Goal: Task Accomplishment & Management: Complete application form

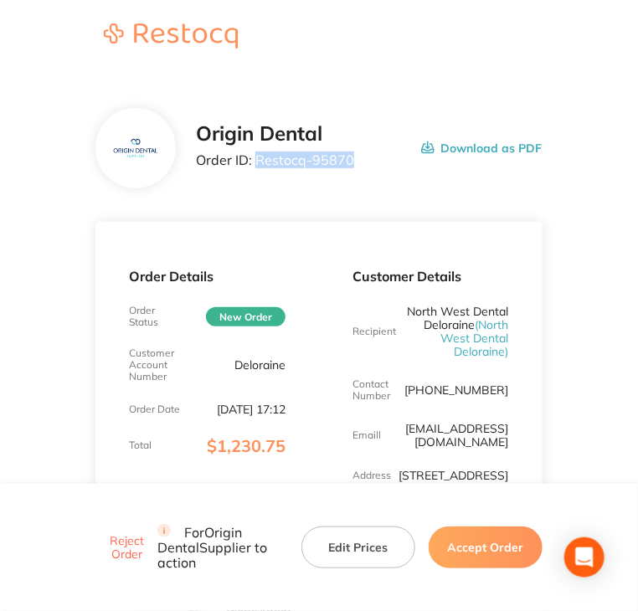
drag, startPoint x: 351, startPoint y: 160, endPoint x: 254, endPoint y: 168, distance: 98.3
click at [254, 168] on div "Origin Dental Order ID: Restocq- 95870 Download as PDF" at bounding box center [369, 148] width 346 height 52
copy p "Restocq- 95870"
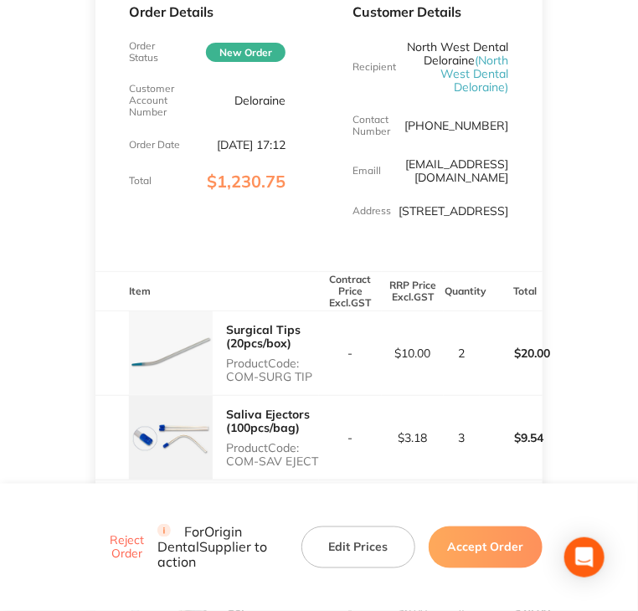
scroll to position [335, 0]
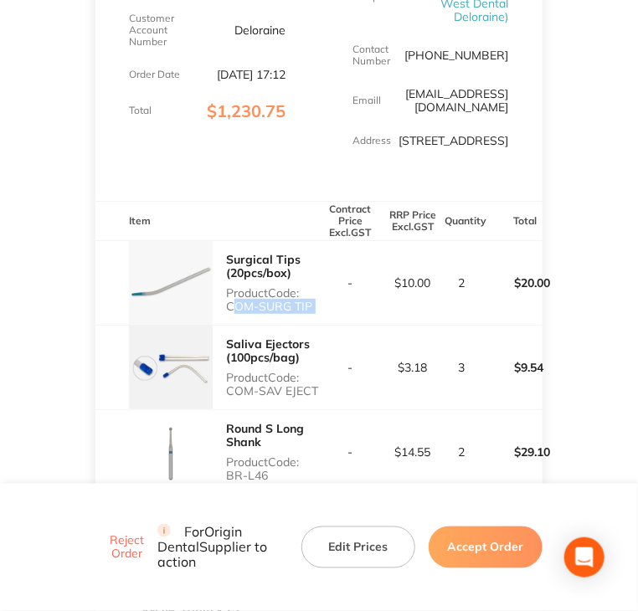
copy p "COM-SURG TIP"
drag, startPoint x: 227, startPoint y: 321, endPoint x: 331, endPoint y: 315, distance: 104.8
click at [331, 315] on tr "Surgical Tips (20pcs/box) Product Code: COM-SURG TIP - $10.00 2 $20.00" at bounding box center [318, 282] width 446 height 85
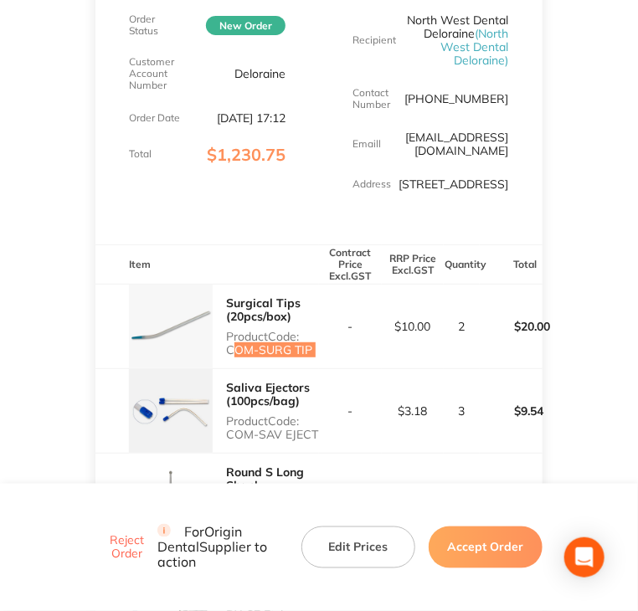
scroll to position [315, 0]
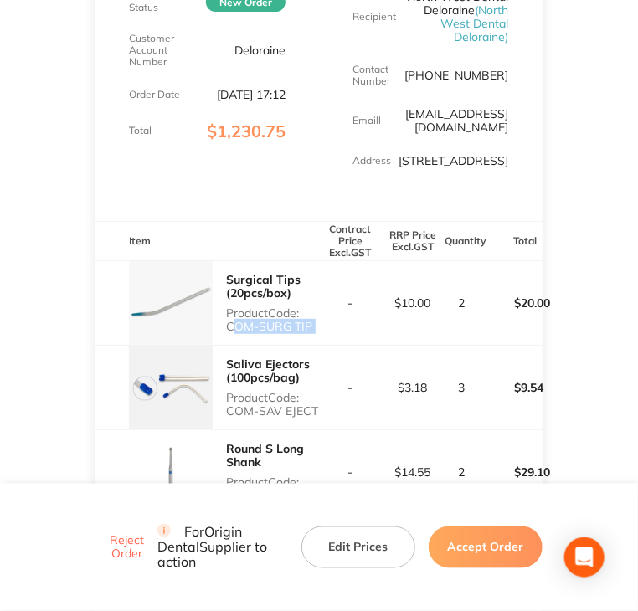
click at [484, 557] on button "Accept Order" at bounding box center [485, 547] width 114 height 42
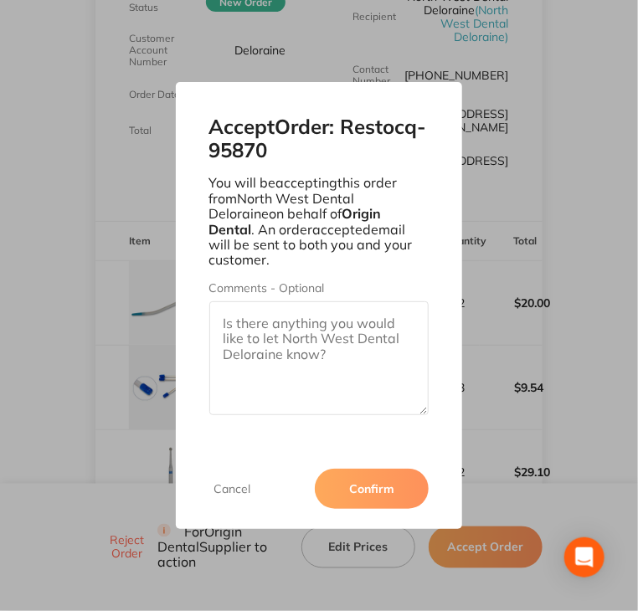
click at [321, 336] on textarea "Comments - Optional" at bounding box center [319, 358] width 220 height 114
paste textarea "SO-00001102"
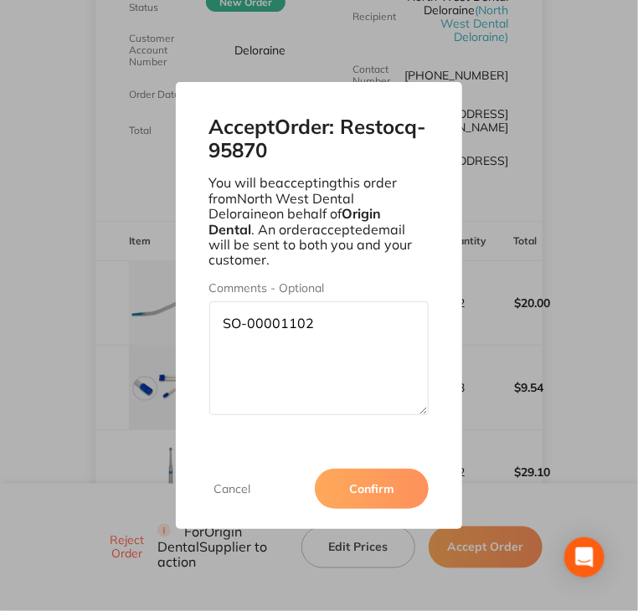
type textarea "SO-00001102"
click at [377, 474] on button "Confirm" at bounding box center [372, 489] width 114 height 40
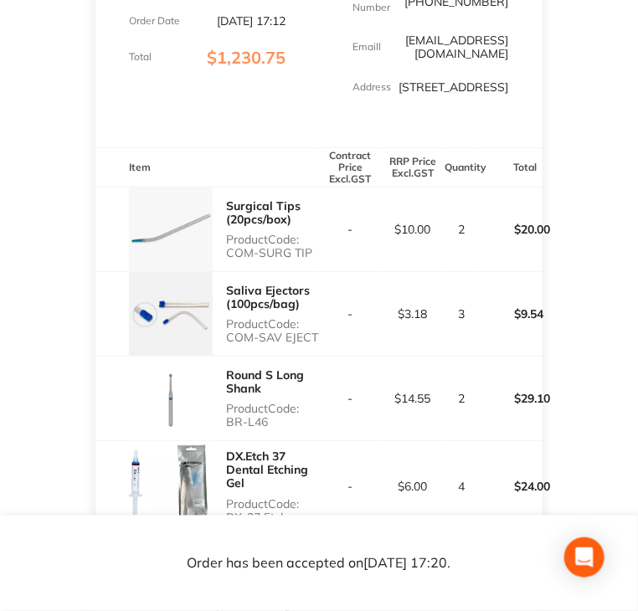
scroll to position [398, 0]
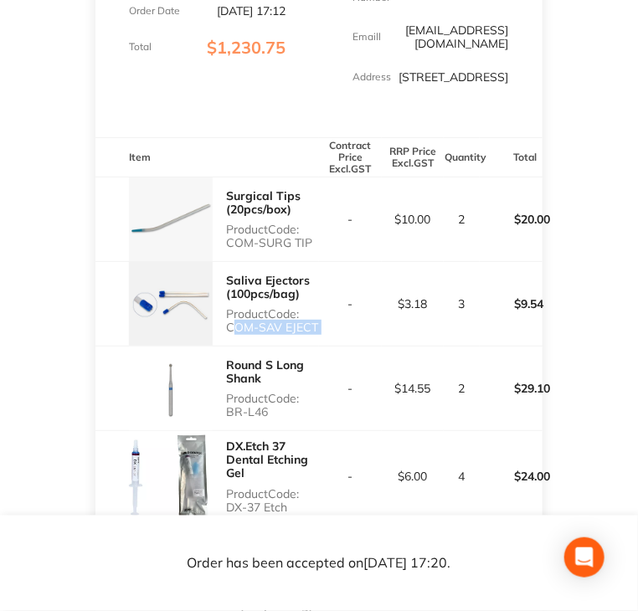
drag, startPoint x: 325, startPoint y: 342, endPoint x: 224, endPoint y: 350, distance: 100.7
click at [224, 346] on tr "Saliva Ejectors (100pcs/bag) Product Code: COM-SAV EJECT - $3.18 3 $9.54" at bounding box center [318, 303] width 446 height 85
copy p "COM-SAV EJECT"
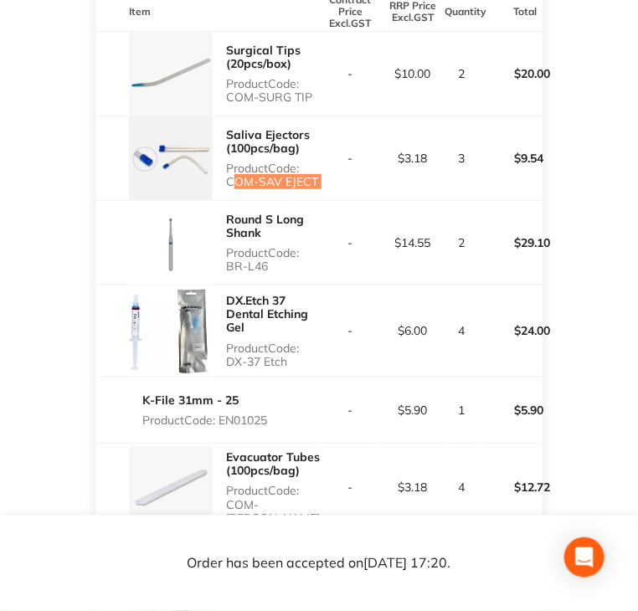
scroll to position [566, 0]
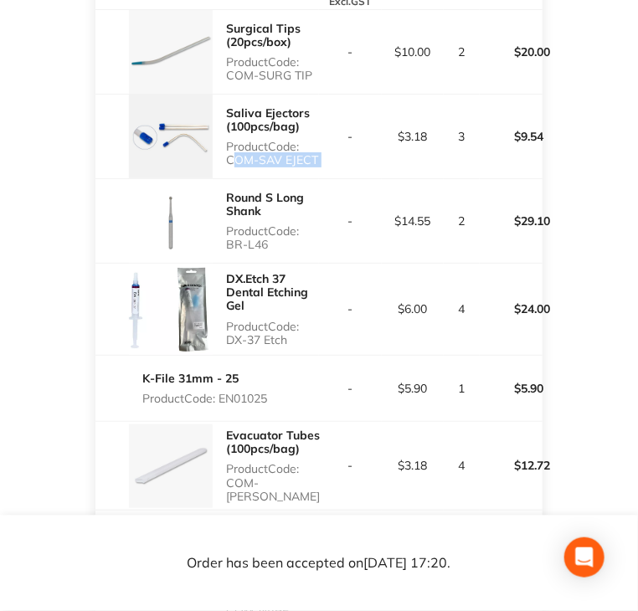
copy p "BR-L46"
drag, startPoint x: 271, startPoint y: 262, endPoint x: 221, endPoint y: 262, distance: 50.2
click at [221, 262] on div "Round S Long Shank Product Code: BR-L46" at bounding box center [206, 221] width 223 height 84
drag, startPoint x: 291, startPoint y: 361, endPoint x: 228, endPoint y: 362, distance: 62.8
click at [228, 352] on div "DX.Etch 37 Dental Etching Gel Product Code: DX-37 Etch" at bounding box center [272, 308] width 93 height 87
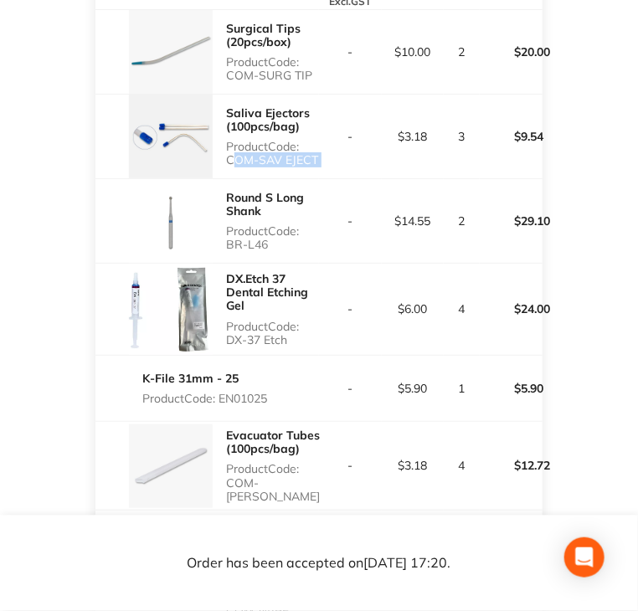
copy p "DX-37 Etch"
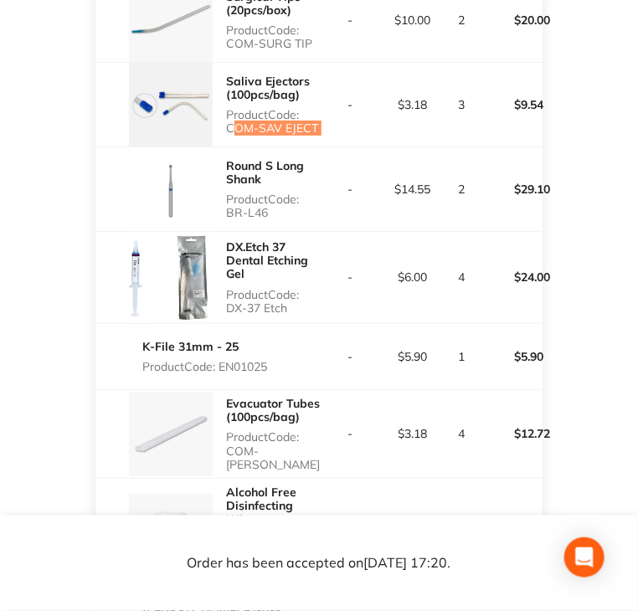
scroll to position [649, 0]
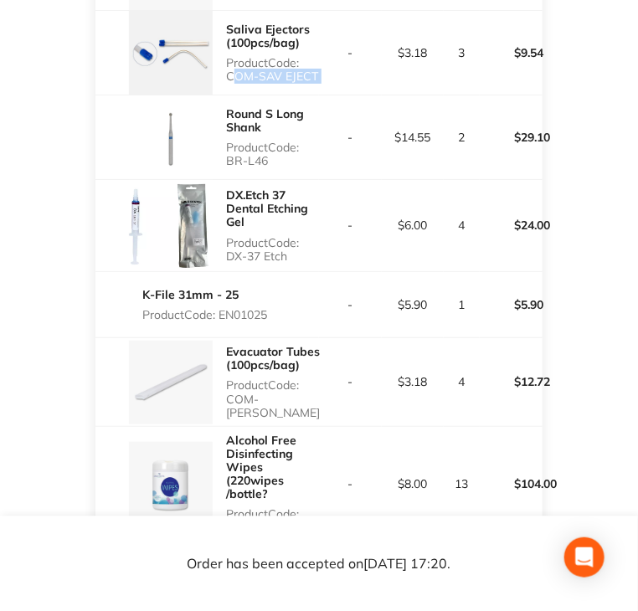
drag, startPoint x: 271, startPoint y: 331, endPoint x: 224, endPoint y: 331, distance: 46.9
click at [224, 321] on p "Product Code: EN01025" at bounding box center [204, 314] width 125 height 13
copy p "EN01025"
drag, startPoint x: 300, startPoint y: 423, endPoint x: 227, endPoint y: 429, distance: 73.1
click at [227, 426] on tr "Evacuator Tubes (100pcs/bag) Product Code: COM-EVACU TIP - $3.18 4 $12.72" at bounding box center [318, 382] width 446 height 88
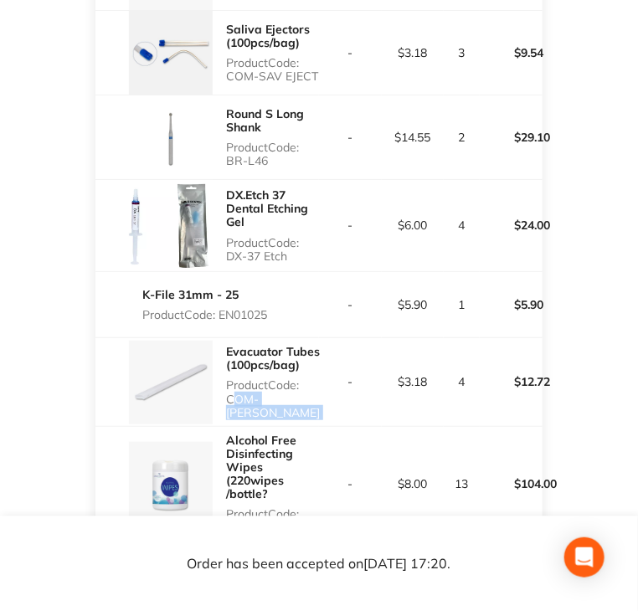
copy p "COM-[PERSON_NAME]"
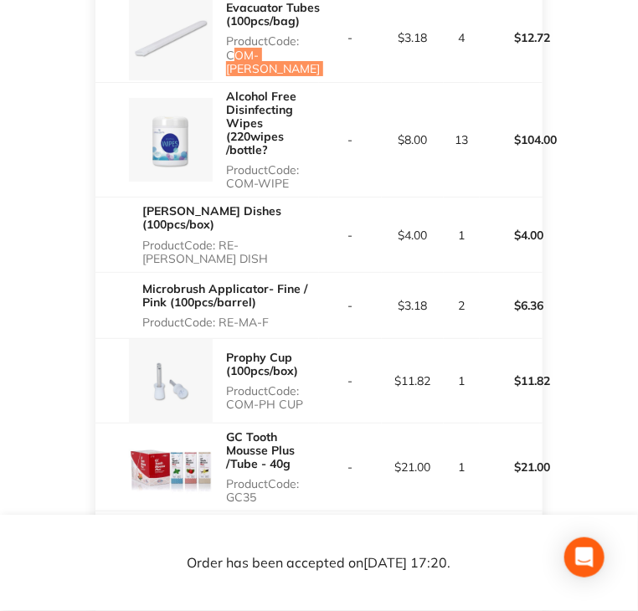
scroll to position [1004, 0]
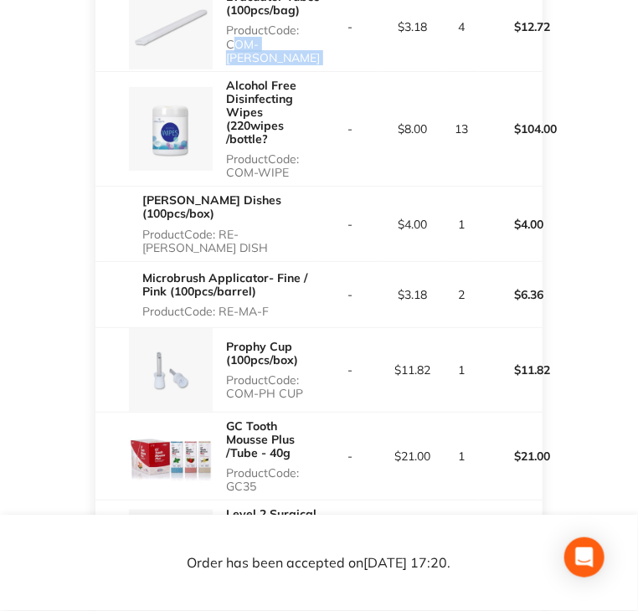
drag, startPoint x: 281, startPoint y: 184, endPoint x: 226, endPoint y: 190, distance: 55.5
click at [226, 187] on div "Alcohol Free Disinfecting Wipes (220wipes /bottle? Product Code: COM-WIPE" at bounding box center [272, 129] width 93 height 115
copy p "COM-WIPE"
drag, startPoint x: 301, startPoint y: 242, endPoint x: 221, endPoint y: 249, distance: 80.6
click at [221, 249] on div "[PERSON_NAME] Dishes (100pcs/box) Product Code: RE-[PERSON_NAME] DISH" at bounding box center [230, 224] width 177 height 74
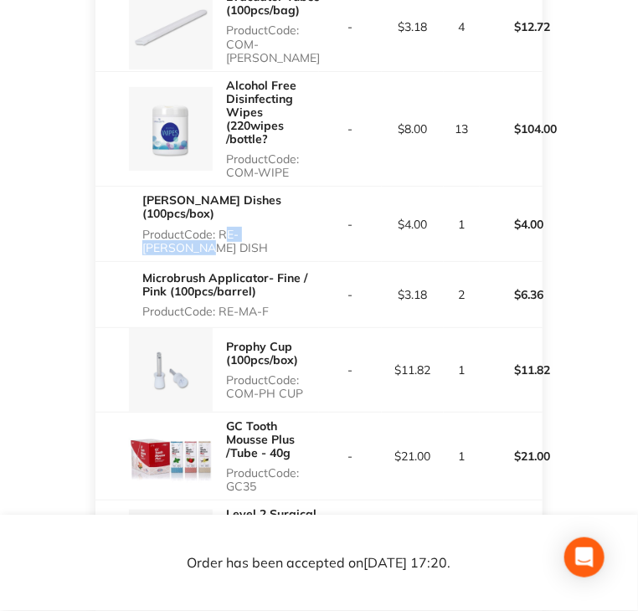
copy p "RE-[PERSON_NAME] DISH"
copy p "RE-MA-F"
drag, startPoint x: 269, startPoint y: 315, endPoint x: 221, endPoint y: 315, distance: 47.7
click at [221, 315] on p "Product Code: RE-MA-F" at bounding box center [230, 311] width 177 height 13
drag, startPoint x: 260, startPoint y: 399, endPoint x: 445, endPoint y: 275, distance: 222.6
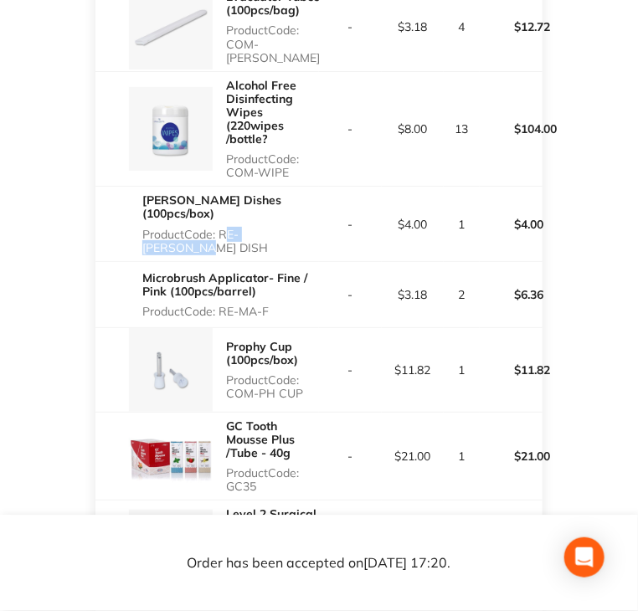
click at [298, 397] on p "Product Code: COM-PH CUP" at bounding box center [272, 386] width 93 height 27
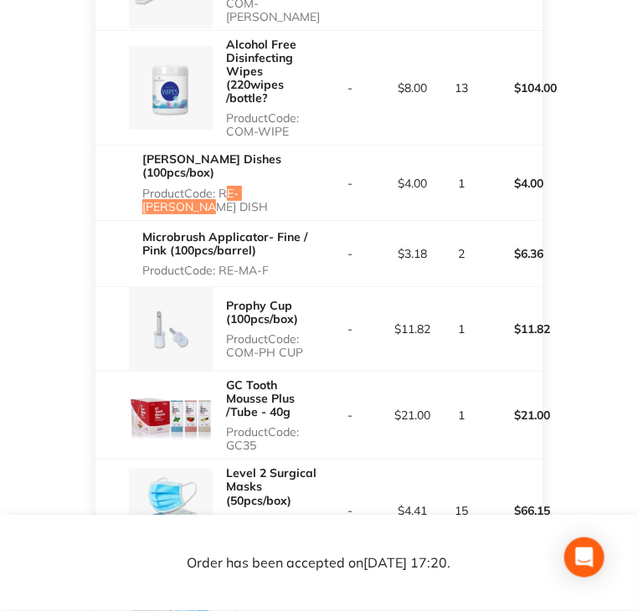
scroll to position [1171, 0]
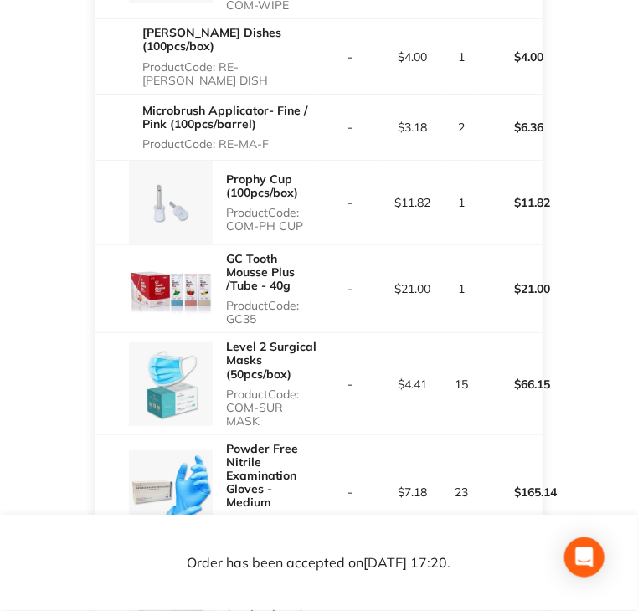
click at [231, 316] on p "Product Code: GC35" at bounding box center [272, 312] width 93 height 27
drag, startPoint x: 224, startPoint y: 320, endPoint x: 254, endPoint y: 320, distance: 30.1
click at [254, 320] on div "GC Tooth Mousse Plus /Tube - 40g Product Code: GC35" at bounding box center [206, 288] width 223 height 87
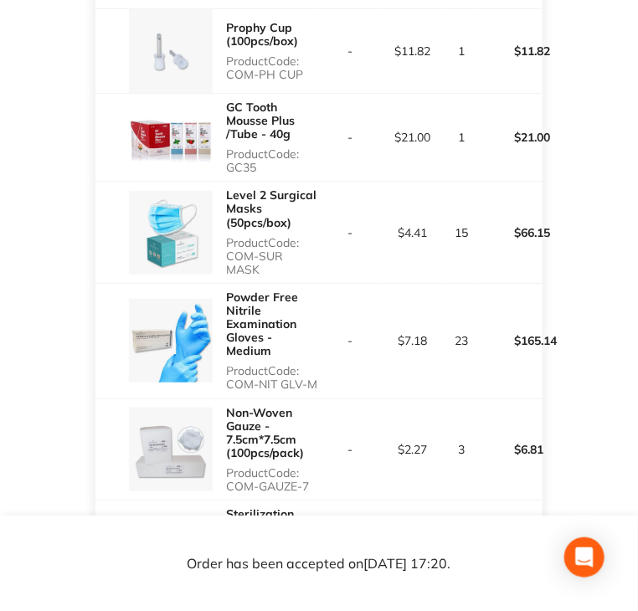
scroll to position [1339, 0]
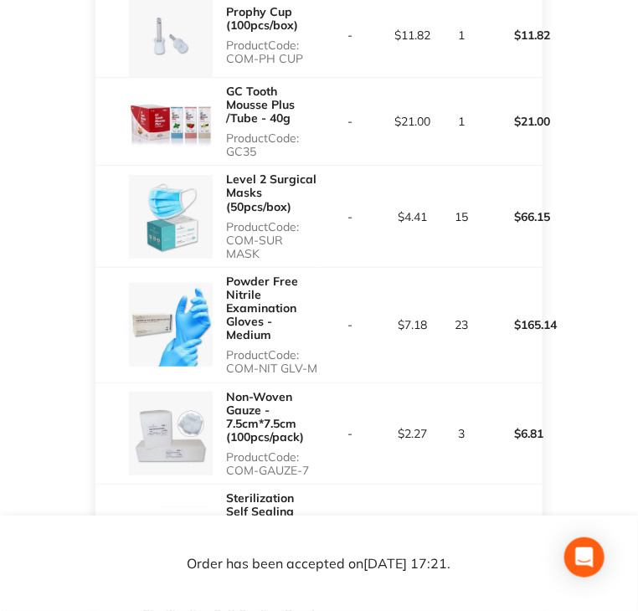
drag, startPoint x: 230, startPoint y: 244, endPoint x: 315, endPoint y: 244, distance: 85.3
click at [315, 244] on p "Product Code: COM-SUR MASK" at bounding box center [272, 240] width 93 height 40
drag, startPoint x: 223, startPoint y: 359, endPoint x: 311, endPoint y: 366, distance: 88.2
click at [311, 366] on div "Powder Free Nitrile Examination Gloves - Medium Product Code: COM-NIT GLV-M" at bounding box center [206, 325] width 223 height 115
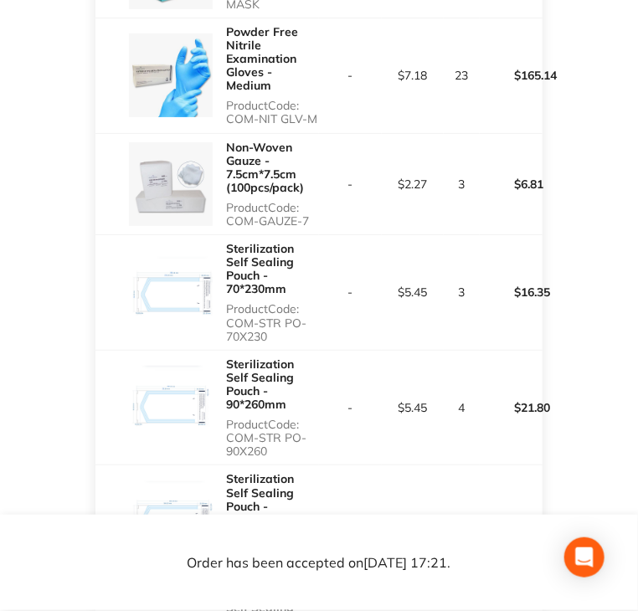
scroll to position [1590, 0]
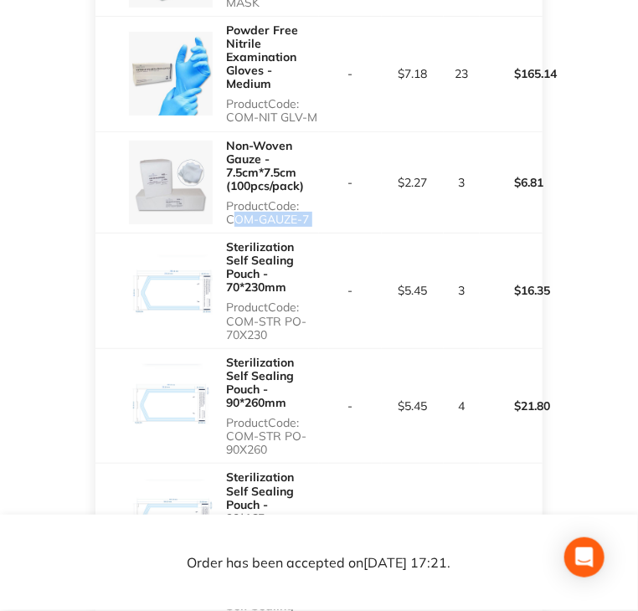
drag, startPoint x: 222, startPoint y: 204, endPoint x: 324, endPoint y: 210, distance: 102.3
click at [324, 210] on tr "Non-Woven Gauze - 7.5cm*7.5cm (100pcs/pack) Product Code: COM-GAUZE-7 - $2.27 3…" at bounding box center [318, 182] width 446 height 102
drag, startPoint x: 228, startPoint y: 295, endPoint x: 267, endPoint y: 312, distance: 42.3
click at [267, 312] on p "Product Code: COM-STR PO-70X230" at bounding box center [272, 320] width 93 height 40
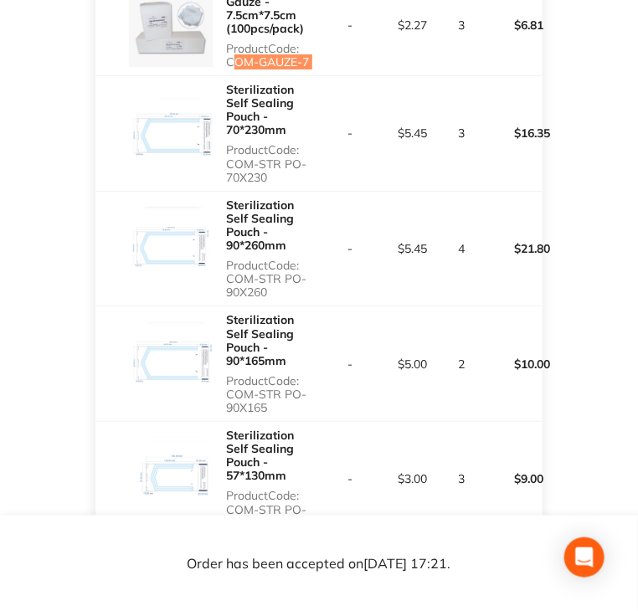
scroll to position [1757, 0]
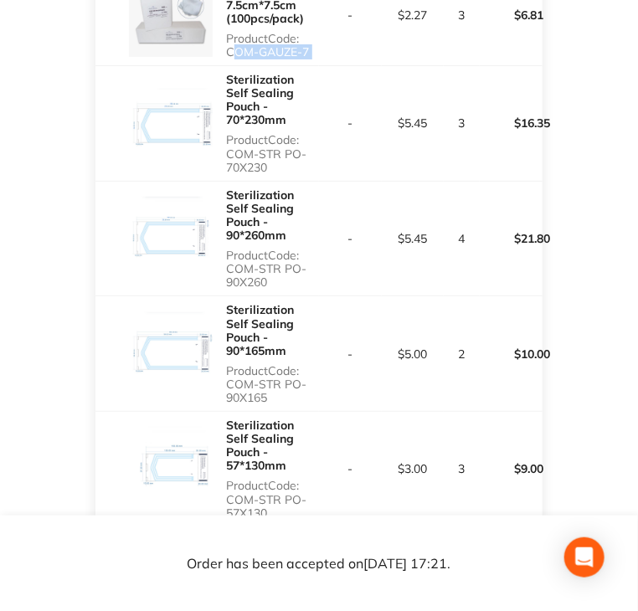
drag, startPoint x: 227, startPoint y: 227, endPoint x: 290, endPoint y: 238, distance: 64.7
click at [274, 249] on p "Product Code: COM-STR PO-90X260" at bounding box center [272, 269] width 93 height 40
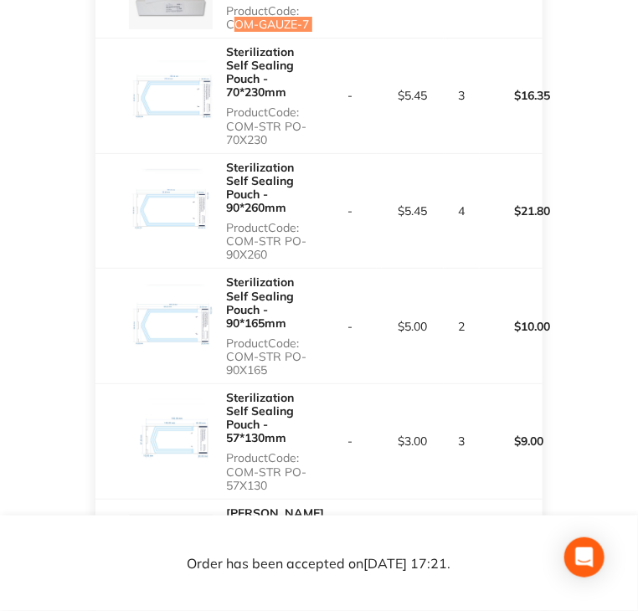
scroll to position [1841, 0]
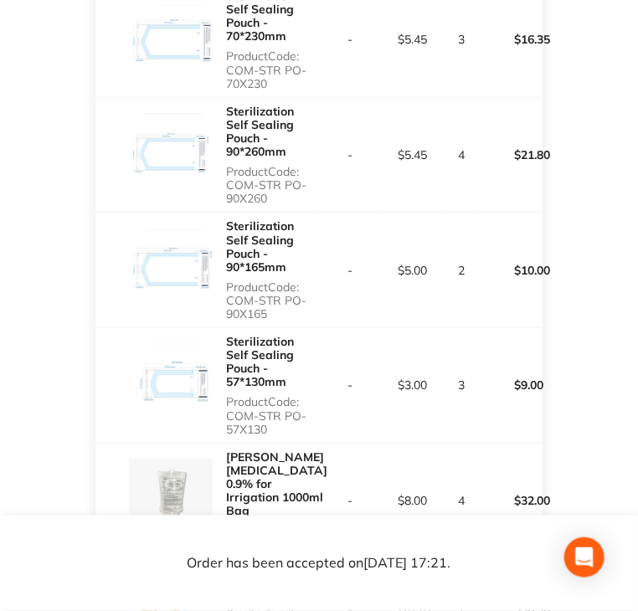
drag, startPoint x: 224, startPoint y: 245, endPoint x: 282, endPoint y: 261, distance: 59.9
click at [282, 261] on div "Sterilization Self Sealing Pouch - 90*165mm Product Code: COM-STR PO-90X165" at bounding box center [206, 270] width 223 height 115
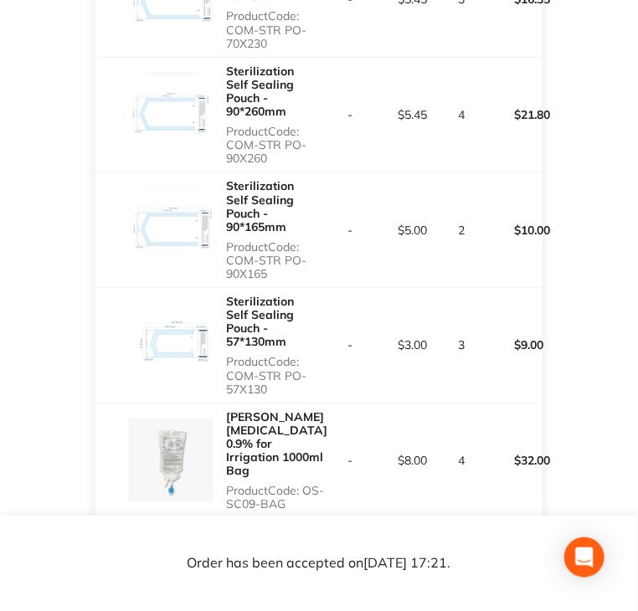
scroll to position [2008, 0]
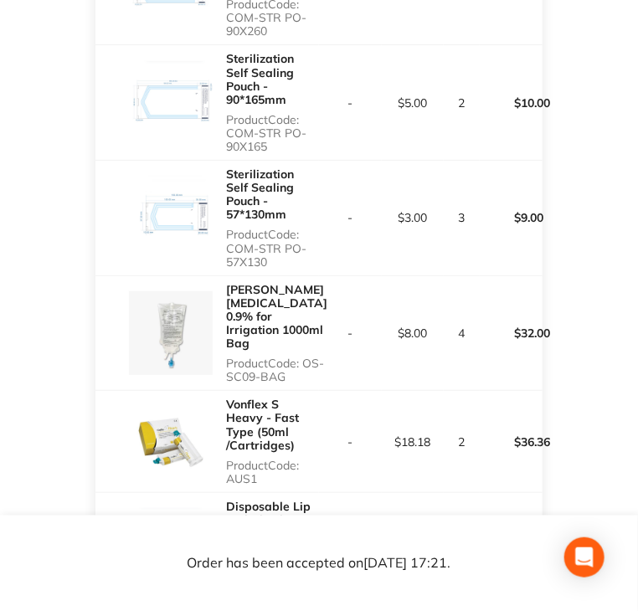
drag, startPoint x: 229, startPoint y: 178, endPoint x: 280, endPoint y: 202, distance: 56.2
click at [280, 202] on div "Sterilization Self Sealing Pouch - 57*130mm Product Code: COM-STR PO-57X130" at bounding box center [272, 218] width 93 height 115
drag, startPoint x: 228, startPoint y: 299, endPoint x: 351, endPoint y: 298, distance: 123.0
click at [351, 298] on tr "[PERSON_NAME] [MEDICAL_DATA] 0.9% for Irrigation 1000ml Bag Product Code: OS-SC…" at bounding box center [318, 332] width 446 height 115
click at [289, 356] on p "Product Code: OS-SC09-BAG" at bounding box center [276, 369] width 101 height 27
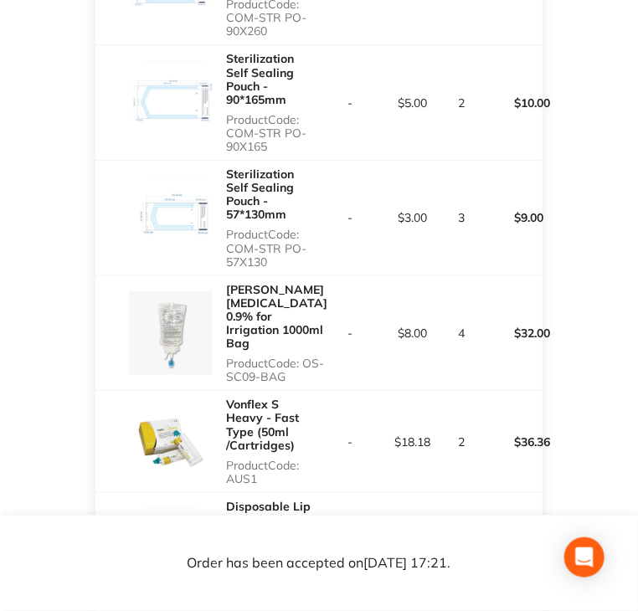
drag, startPoint x: 227, startPoint y: 299, endPoint x: 308, endPoint y: 296, distance: 81.2
click at [308, 356] on p "Product Code: OS-SC09-BAG" at bounding box center [276, 369] width 101 height 27
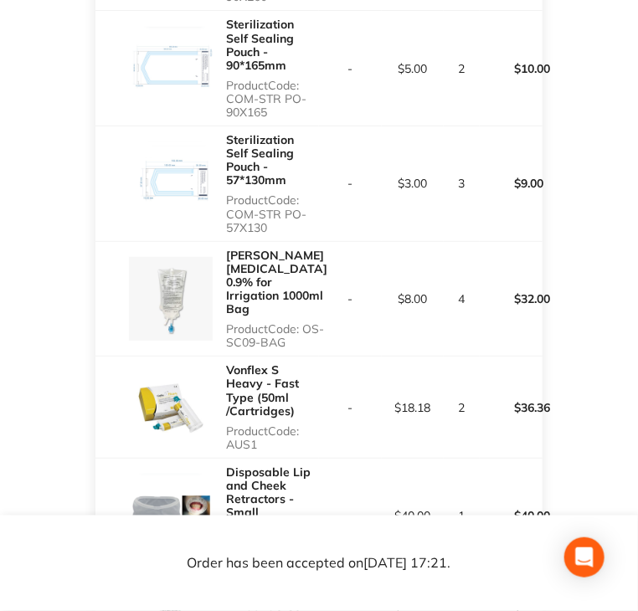
scroll to position [2176, 0]
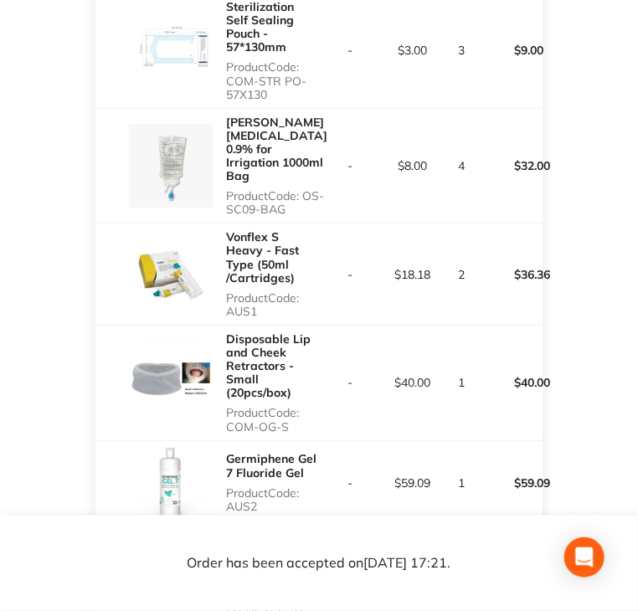
drag, startPoint x: 224, startPoint y: 230, endPoint x: 258, endPoint y: 229, distance: 33.5
click at [258, 229] on div "Vonflex S Heavy - Fast Type (50ml /Cartridges) Product Code: AUS1" at bounding box center [206, 273] width 223 height 101
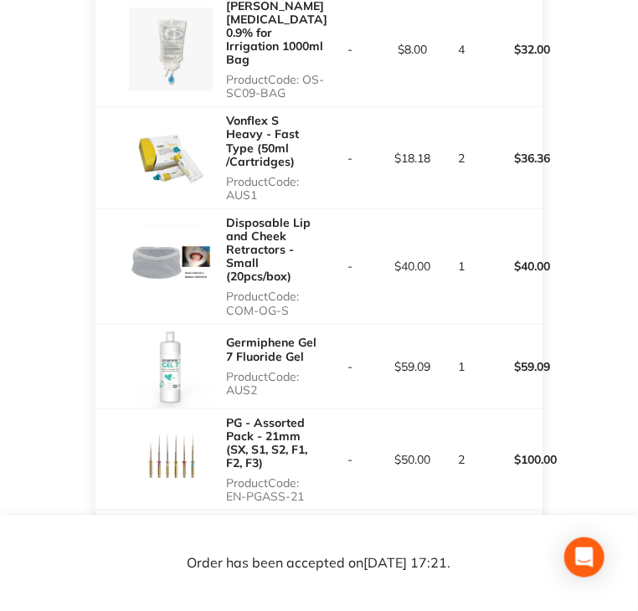
scroll to position [2343, 0]
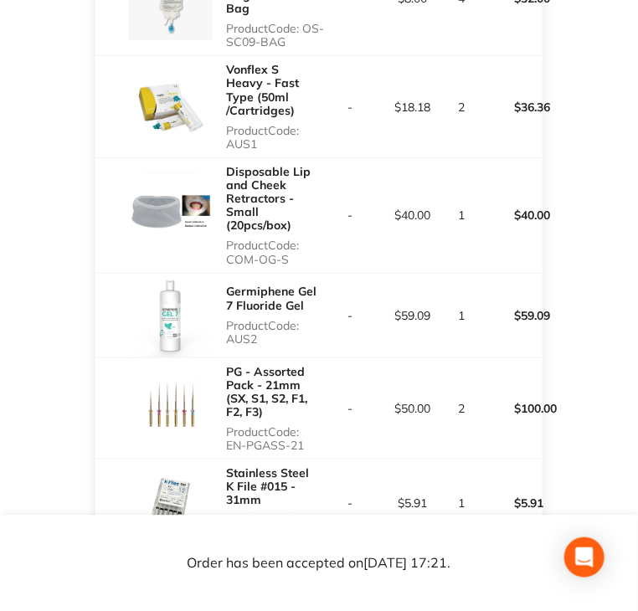
drag, startPoint x: 228, startPoint y: 177, endPoint x: 291, endPoint y: 180, distance: 63.6
click at [291, 238] on p "Product Code: COM-OG-S" at bounding box center [272, 251] width 93 height 27
drag, startPoint x: 223, startPoint y: 259, endPoint x: 264, endPoint y: 259, distance: 41.0
click at [264, 274] on div "Germiphene Gel 7 Fluoride Gel Product Code: AUS2" at bounding box center [206, 316] width 223 height 84
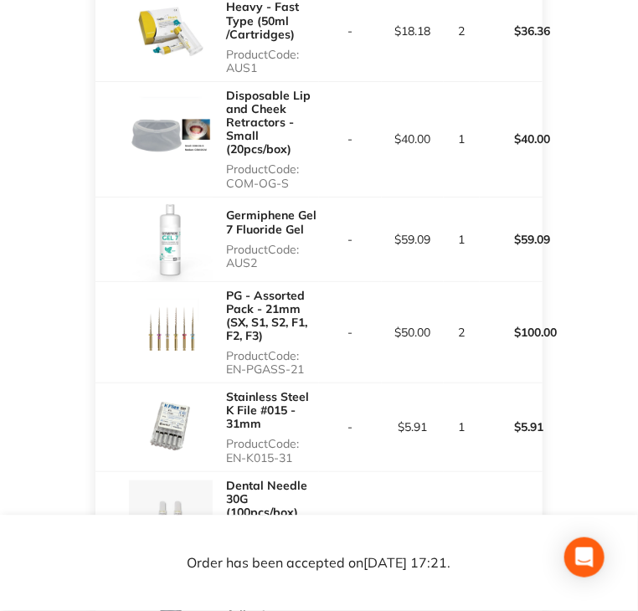
scroll to position [2427, 0]
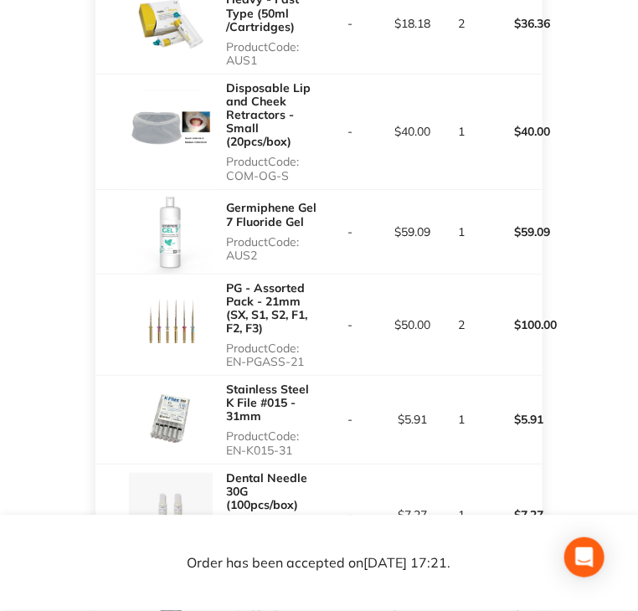
drag, startPoint x: 229, startPoint y: 281, endPoint x: 305, endPoint y: 281, distance: 75.3
click at [305, 341] on p "Product Code: EN-PGASS-21" at bounding box center [272, 354] width 93 height 27
drag, startPoint x: 223, startPoint y: 367, endPoint x: 292, endPoint y: 371, distance: 69.5
click at [292, 376] on div "Stainless Steel K File #015 - 31mm Product Code: EN-K015-31" at bounding box center [206, 419] width 223 height 87
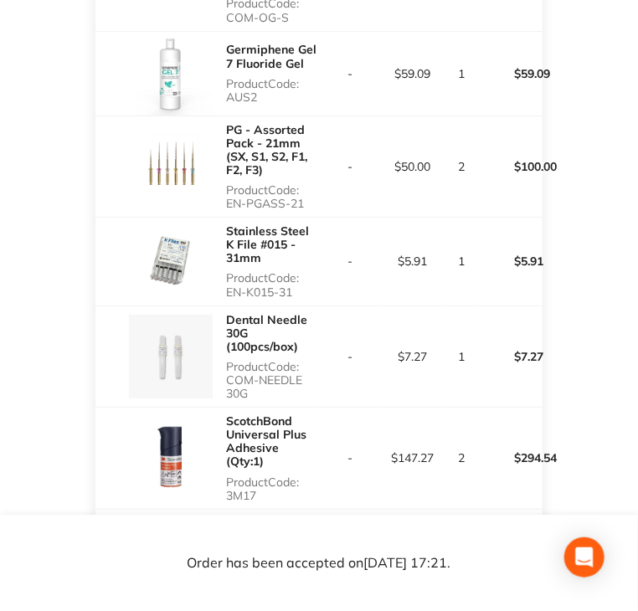
scroll to position [2678, 0]
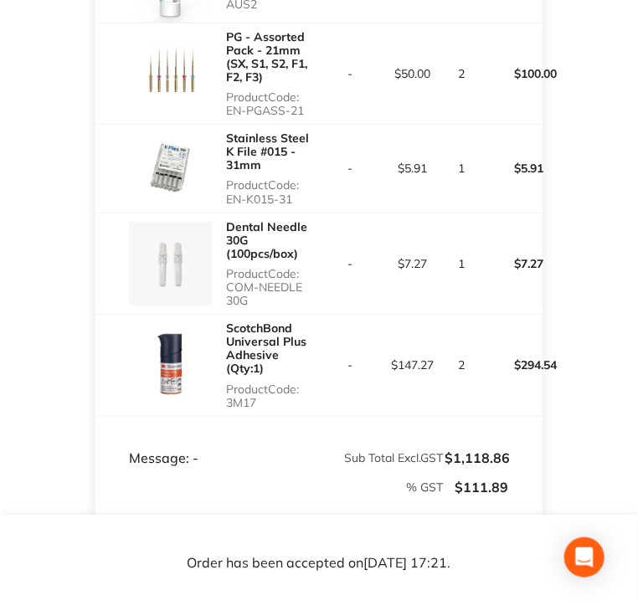
click at [248, 267] on p "Product Code: COM-NEEDLE 30G" at bounding box center [272, 287] width 93 height 40
drag, startPoint x: 224, startPoint y: 303, endPoint x: 264, endPoint y: 310, distance: 40.7
click at [264, 315] on div "ScotchBond Universal Plus Adhesive (Qty:1) Product Code: 3M17" at bounding box center [206, 365] width 223 height 101
click at [354, 315] on td "-" at bounding box center [350, 366] width 63 height 102
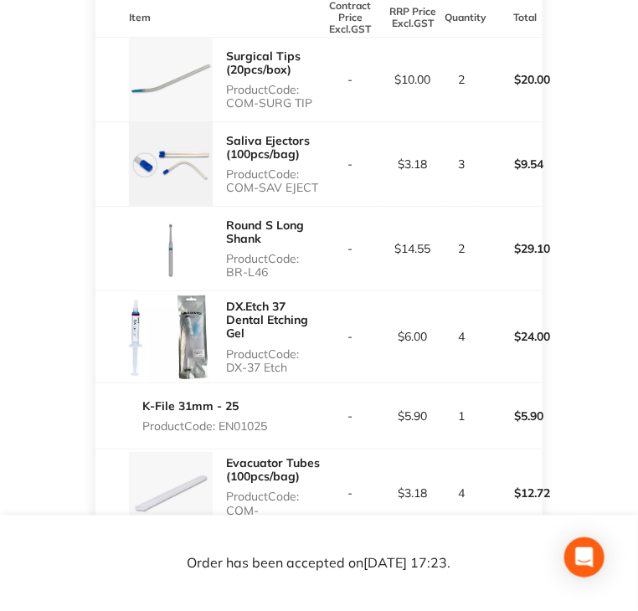
scroll to position [502, 0]
